Goal: Task Accomplishment & Management: Manage account settings

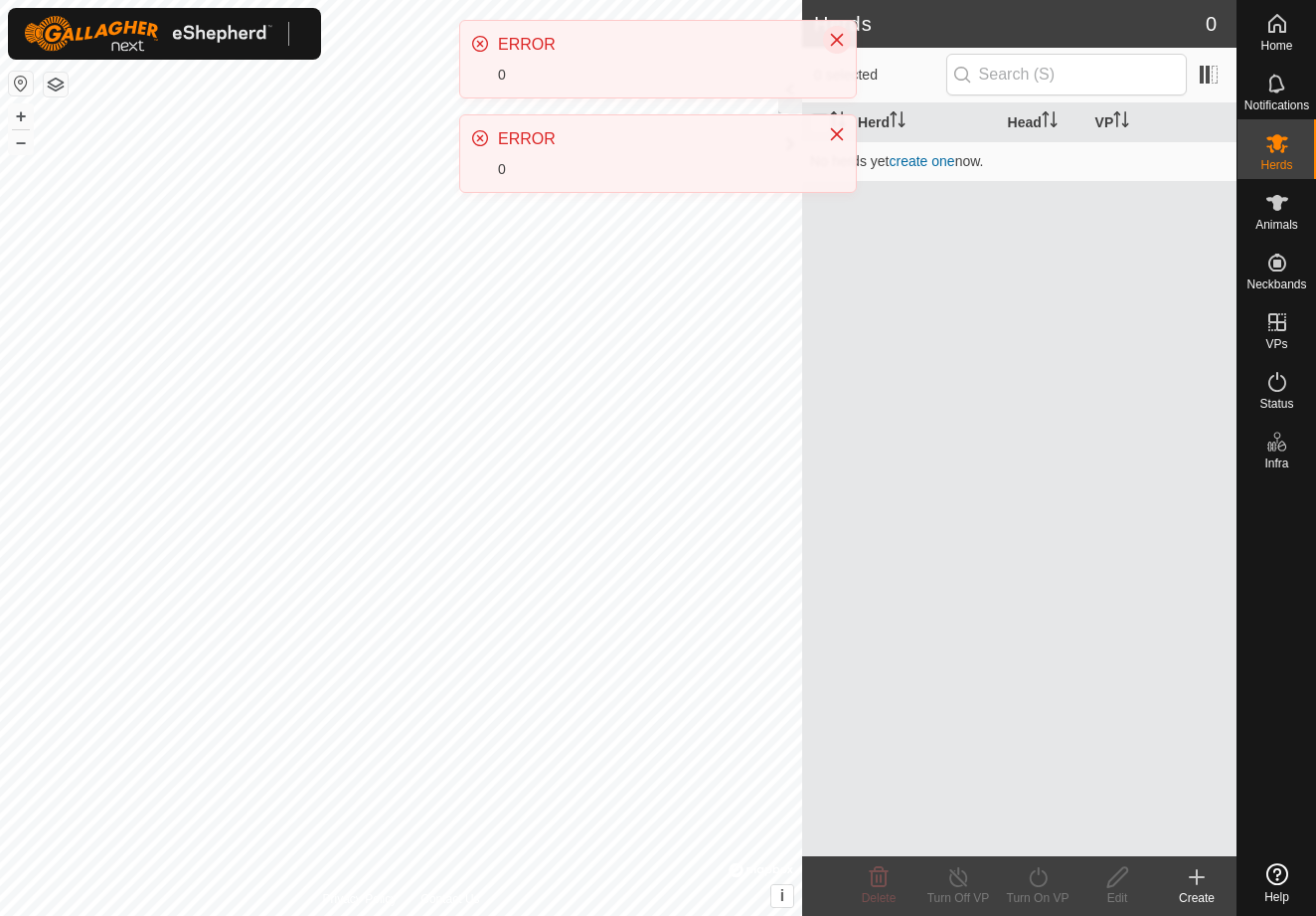
click at [838, 38] on icon "Close" at bounding box center [838, 40] width 16 height 16
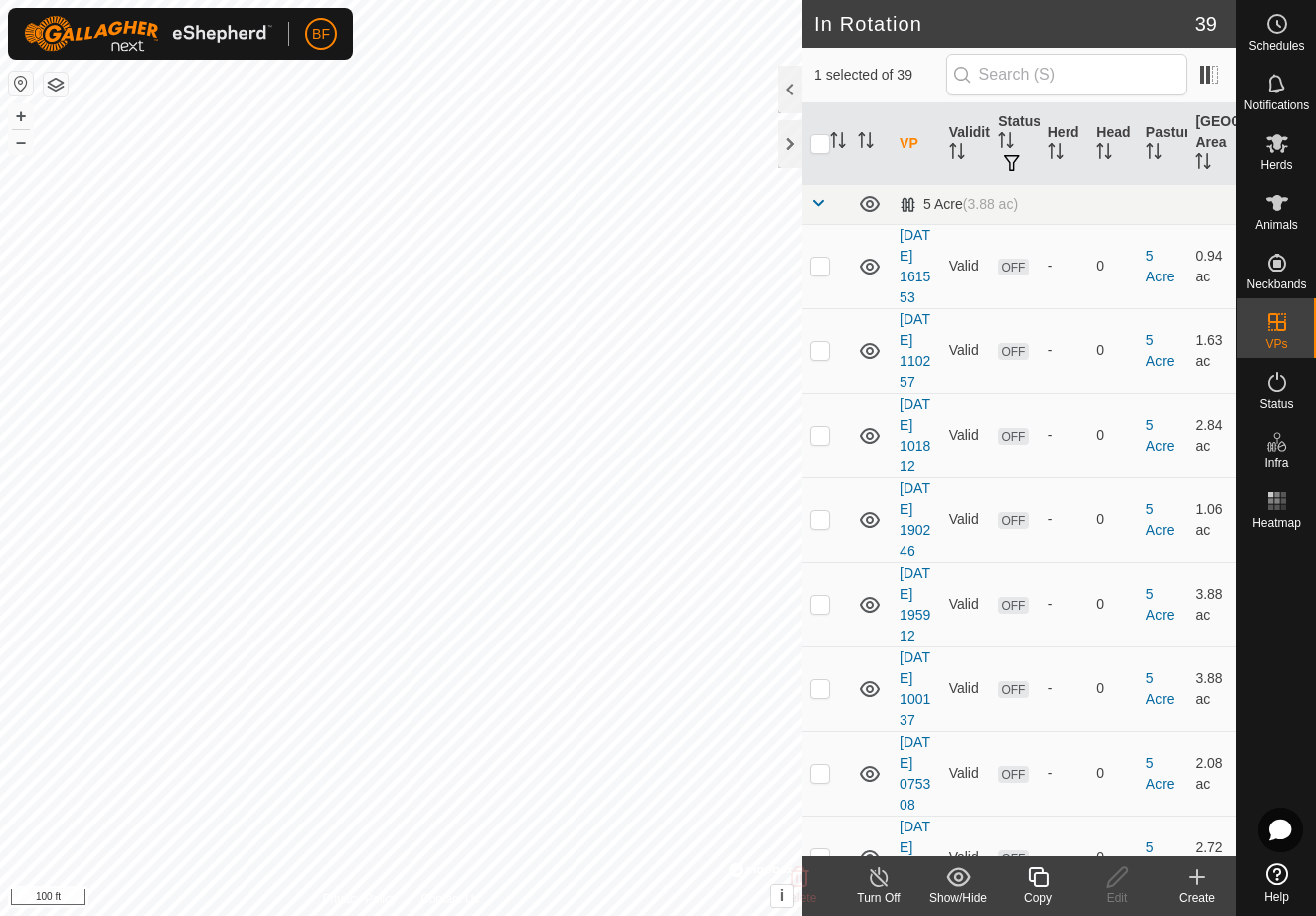
checkbox input "false"
checkbox input "true"
checkbox input "false"
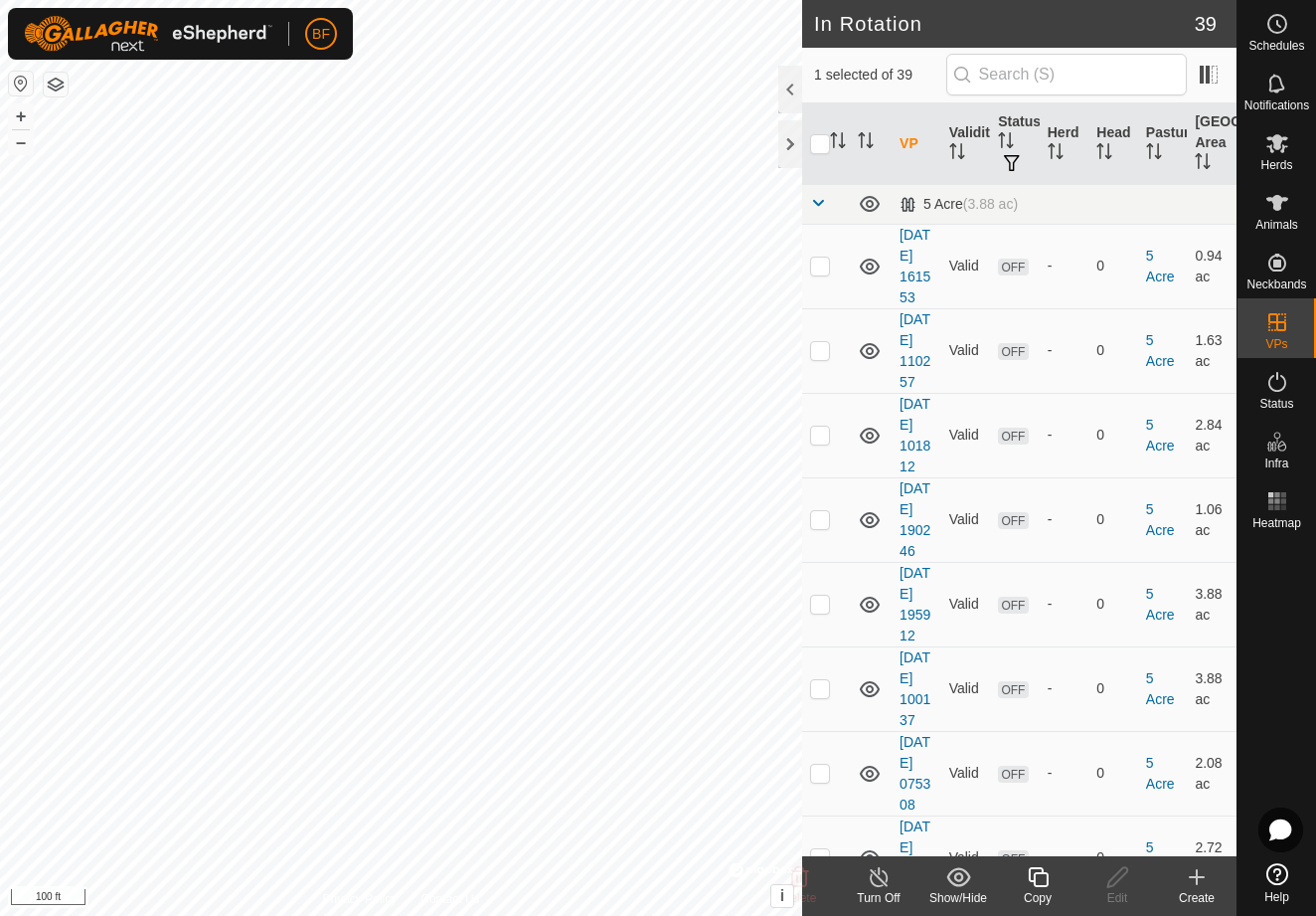
checkbox input "true"
checkbox input "false"
checkbox input "true"
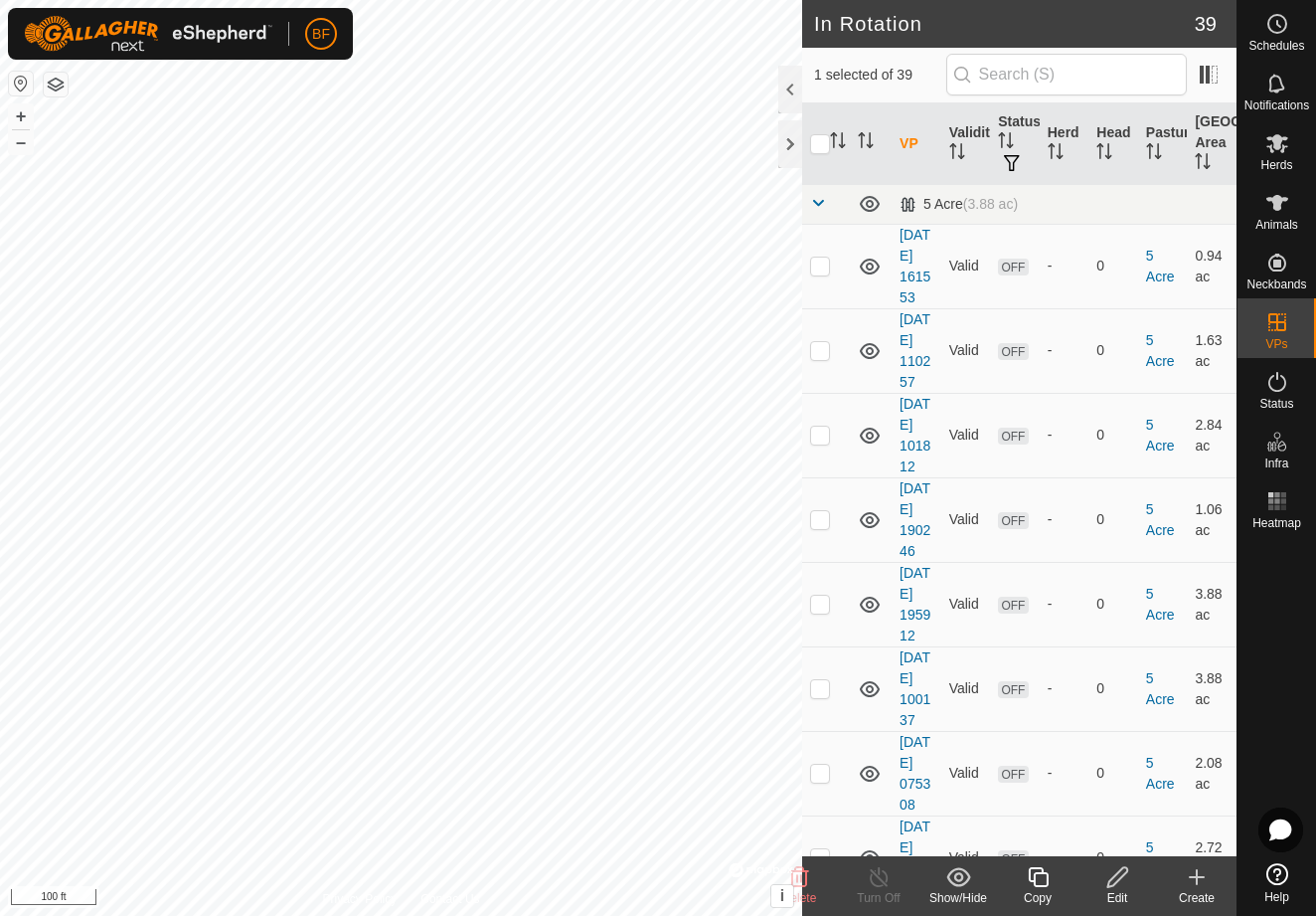
checkbox input "false"
checkbox input "true"
checkbox input "false"
